Goal: Navigation & Orientation: Find specific page/section

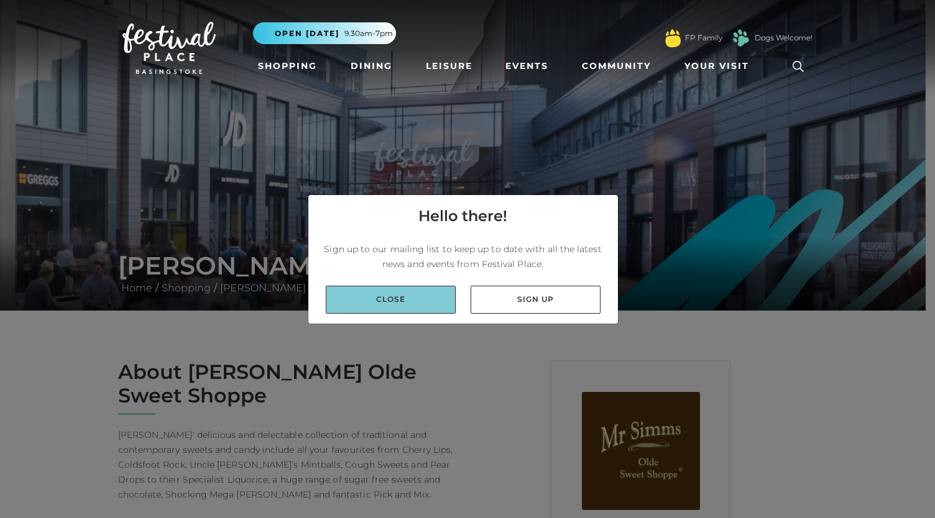
click at [400, 297] on link "Close" at bounding box center [391, 300] width 130 height 28
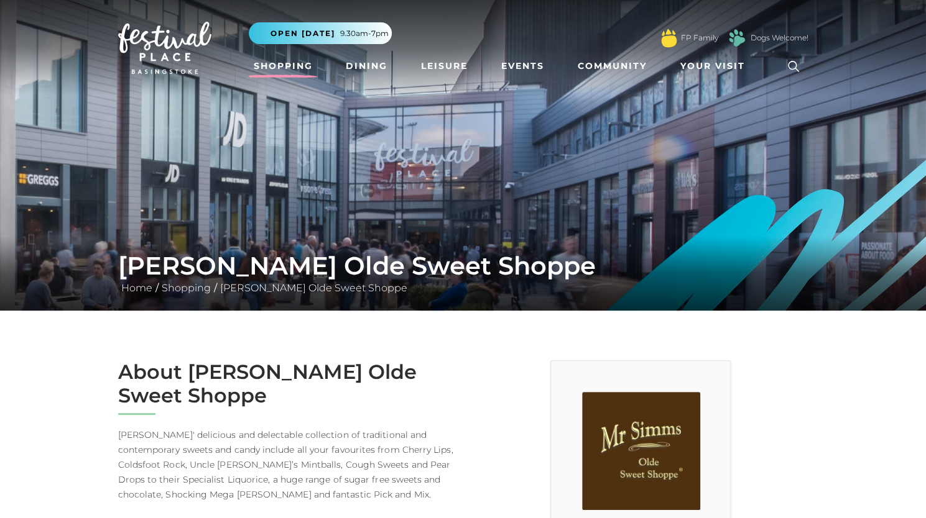
click at [298, 68] on link "Shopping" at bounding box center [283, 66] width 69 height 23
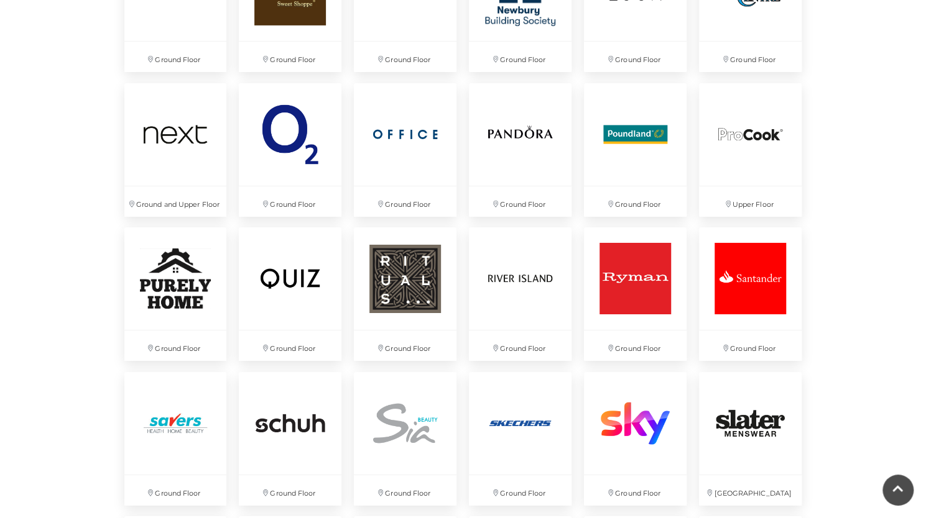
scroll to position [2461, 0]
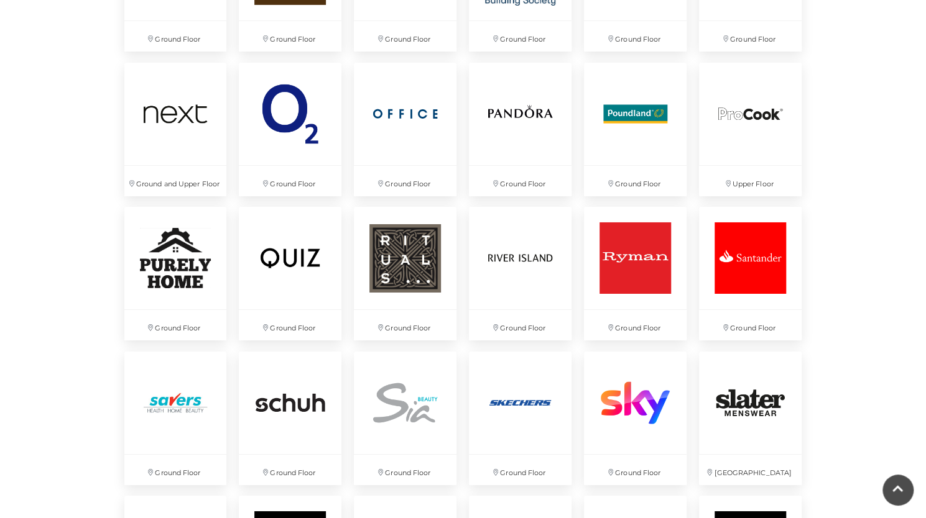
drag, startPoint x: 925, startPoint y: 329, endPoint x: 929, endPoint y: 357, distance: 28.3
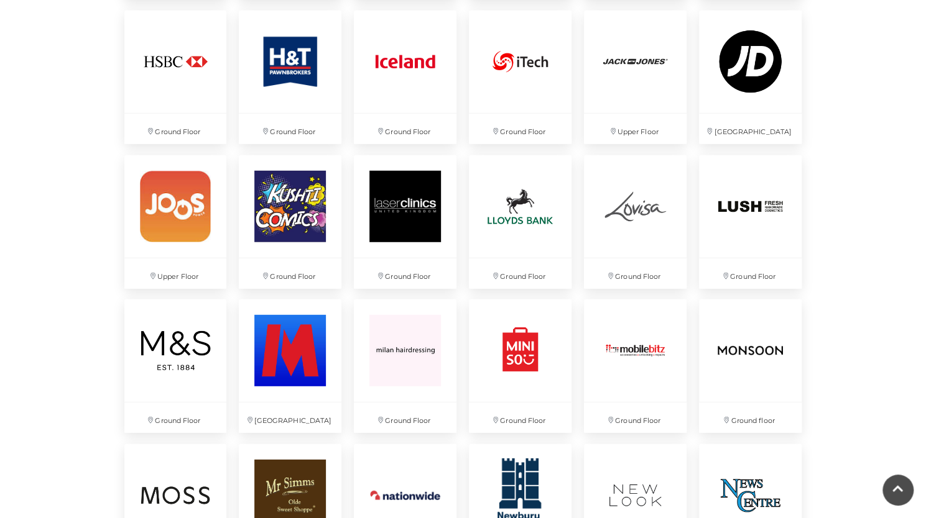
scroll to position [658, 0]
